Goal: Transaction & Acquisition: Obtain resource

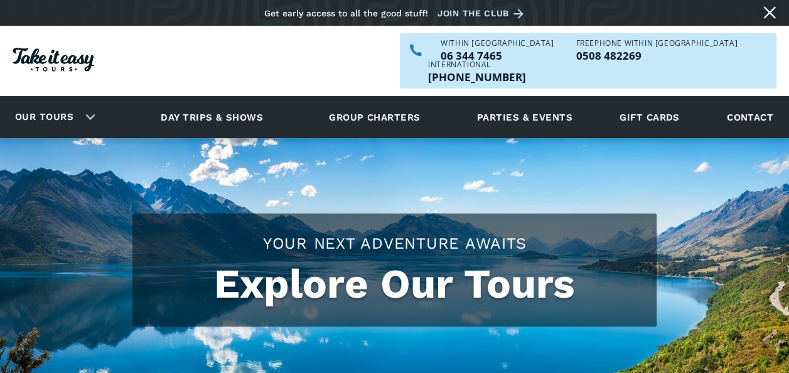
checkbox input "true"
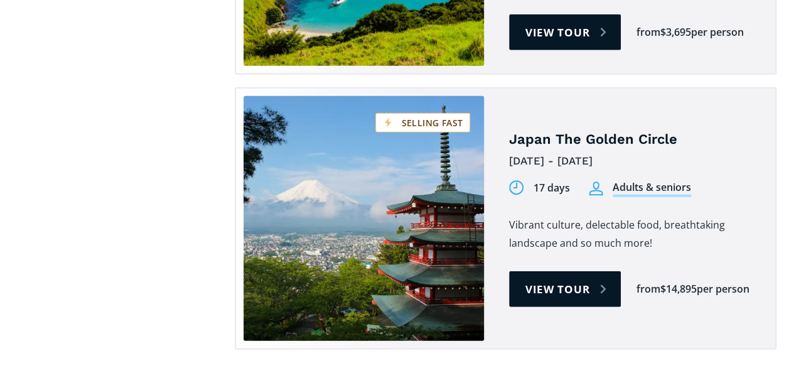
scroll to position [3982, 0]
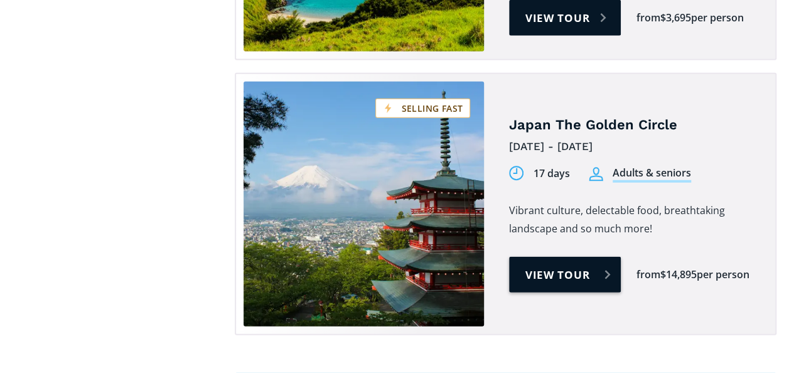
click at [569, 257] on link "View tour" at bounding box center [565, 275] width 112 height 36
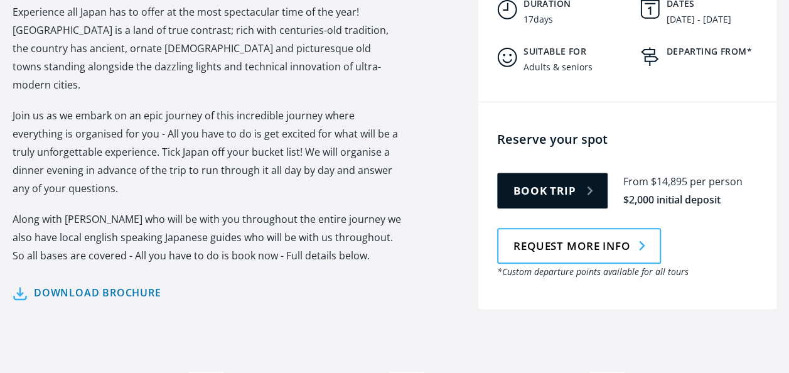
scroll to position [649, 0]
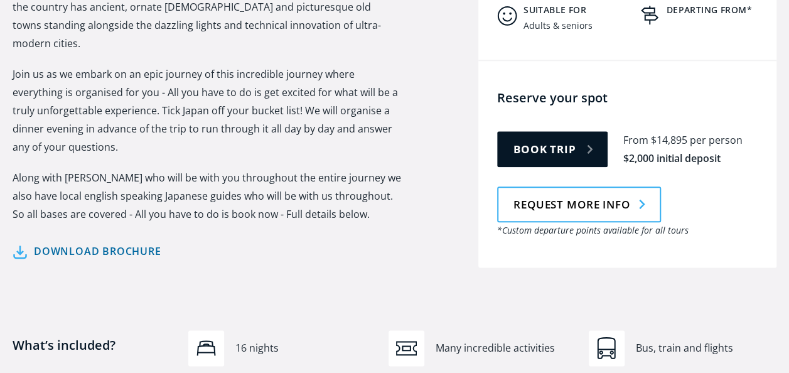
click at [130, 242] on link "Download brochure" at bounding box center [87, 251] width 149 height 18
